Goal: Information Seeking & Learning: Learn about a topic

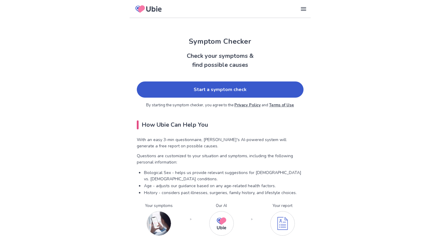
click at [206, 91] on link "Start a symptom check" at bounding box center [220, 89] width 167 height 16
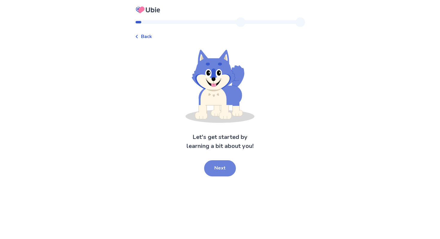
click at [226, 175] on button "Next" at bounding box center [220, 168] width 32 height 16
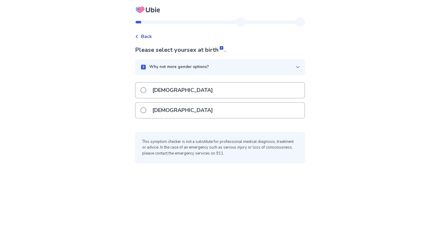
click at [218, 94] on div "[DEMOGRAPHIC_DATA]" at bounding box center [220, 90] width 169 height 15
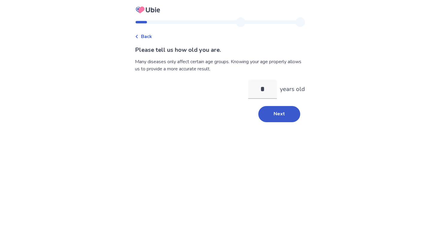
type input "**"
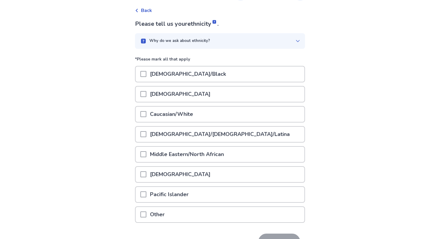
scroll to position [30, 0]
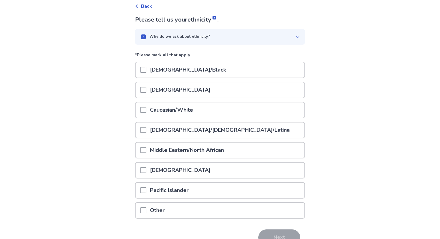
click at [150, 90] on p "Asian" at bounding box center [180, 89] width 68 height 15
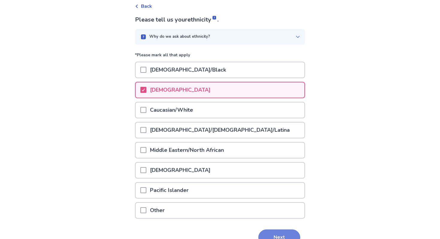
click at [273, 232] on button "Next" at bounding box center [280, 237] width 42 height 16
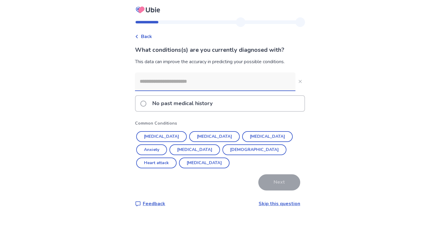
click at [149, 108] on label "No past medical history" at bounding box center [179, 103] width 76 height 15
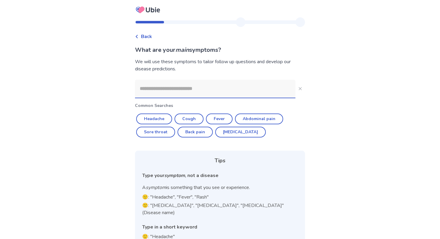
click at [175, 93] on input at bounding box center [215, 89] width 161 height 18
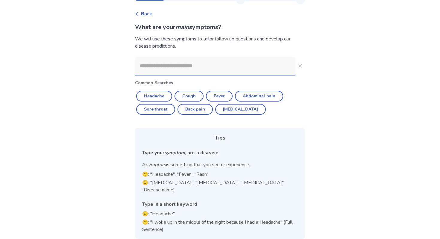
type input "*"
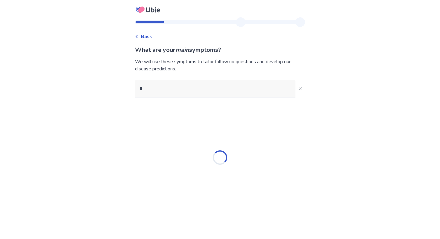
scroll to position [0, 0]
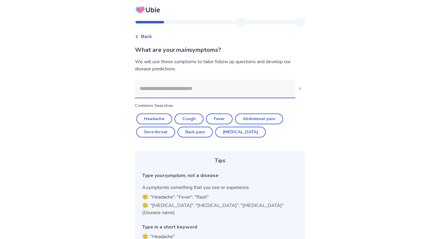
click at [204, 87] on input at bounding box center [215, 89] width 161 height 18
type input "*"
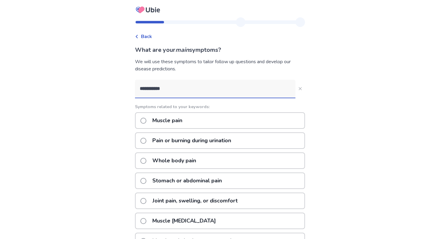
drag, startPoint x: 182, startPoint y: 88, endPoint x: 75, endPoint y: 88, distance: 107.5
click at [76, 88] on div "**********" at bounding box center [220, 170] width 440 height 340
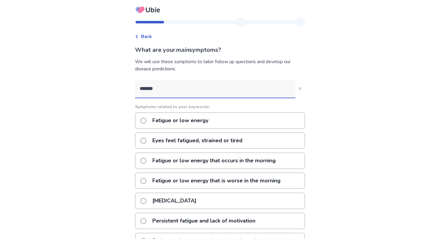
type input "*******"
click at [145, 120] on span at bounding box center [144, 121] width 6 height 6
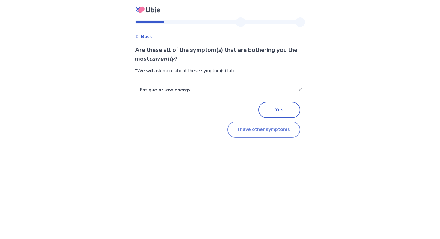
click at [275, 130] on button "I have other symptoms" at bounding box center [264, 130] width 73 height 16
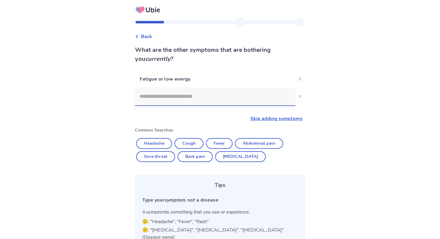
click at [172, 94] on input at bounding box center [215, 96] width 161 height 18
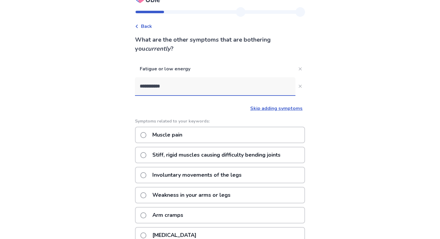
scroll to position [85, 0]
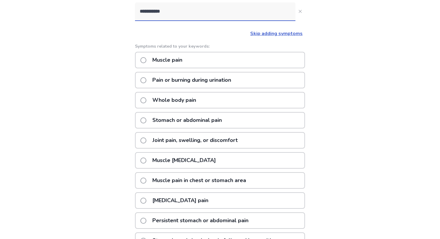
type input "**********"
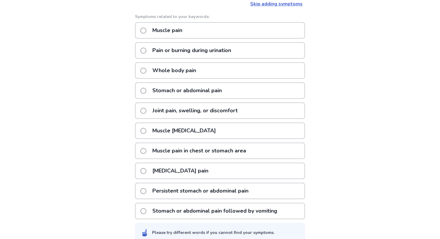
scroll to position [125, 0]
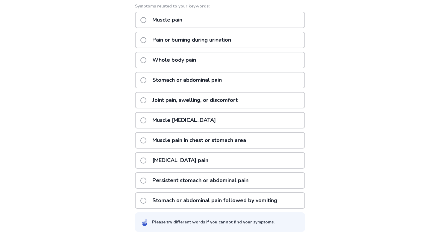
click at [150, 20] on label "Muscle pain" at bounding box center [164, 19] width 46 height 15
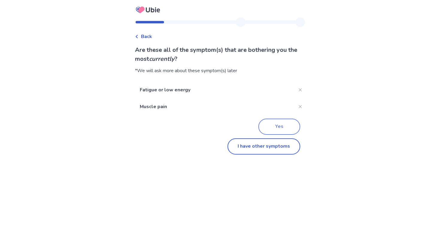
click at [285, 128] on button "Yes" at bounding box center [280, 127] width 42 height 16
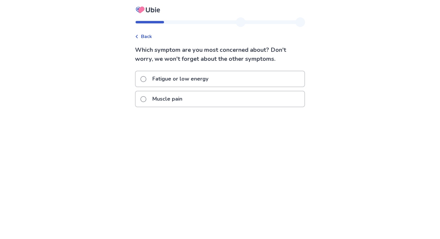
click at [180, 100] on p "Muscle pain" at bounding box center [167, 98] width 37 height 15
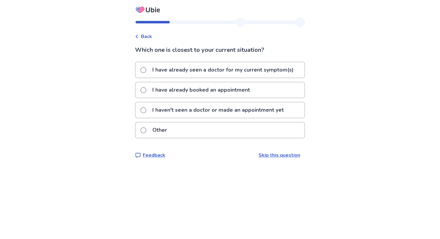
click at [188, 114] on p "I haven't seen a doctor or made an appointment yet" at bounding box center [218, 109] width 139 height 15
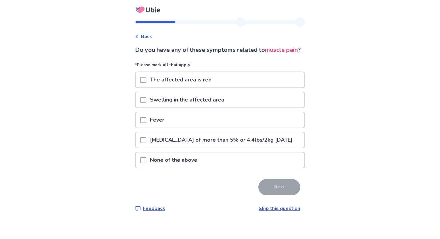
click at [170, 168] on p "None of the above" at bounding box center [173, 159] width 55 height 15
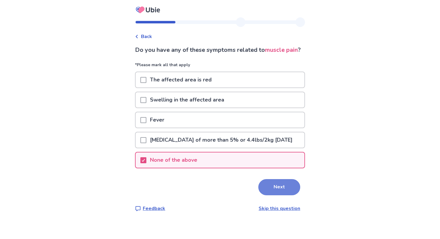
click at [263, 195] on button "Next" at bounding box center [280, 187] width 42 height 16
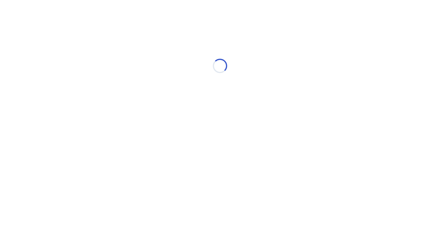
select select "*"
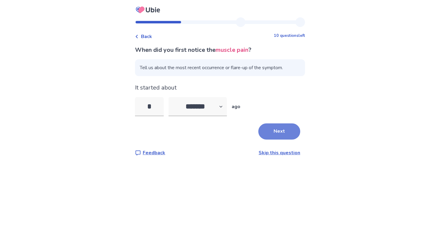
type input "*"
click at [274, 135] on button "Next" at bounding box center [280, 131] width 42 height 16
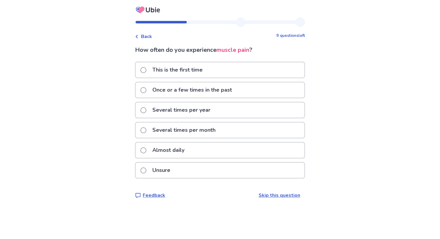
drag, startPoint x: 144, startPoint y: 175, endPoint x: 148, endPoint y: 175, distance: 3.3
click at [144, 175] on label "Unsure" at bounding box center [158, 170] width 34 height 15
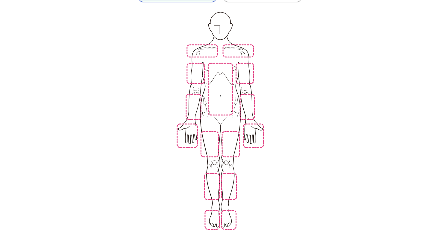
scroll to position [105, 0]
